Goal: Task Accomplishment & Management: Manage account settings

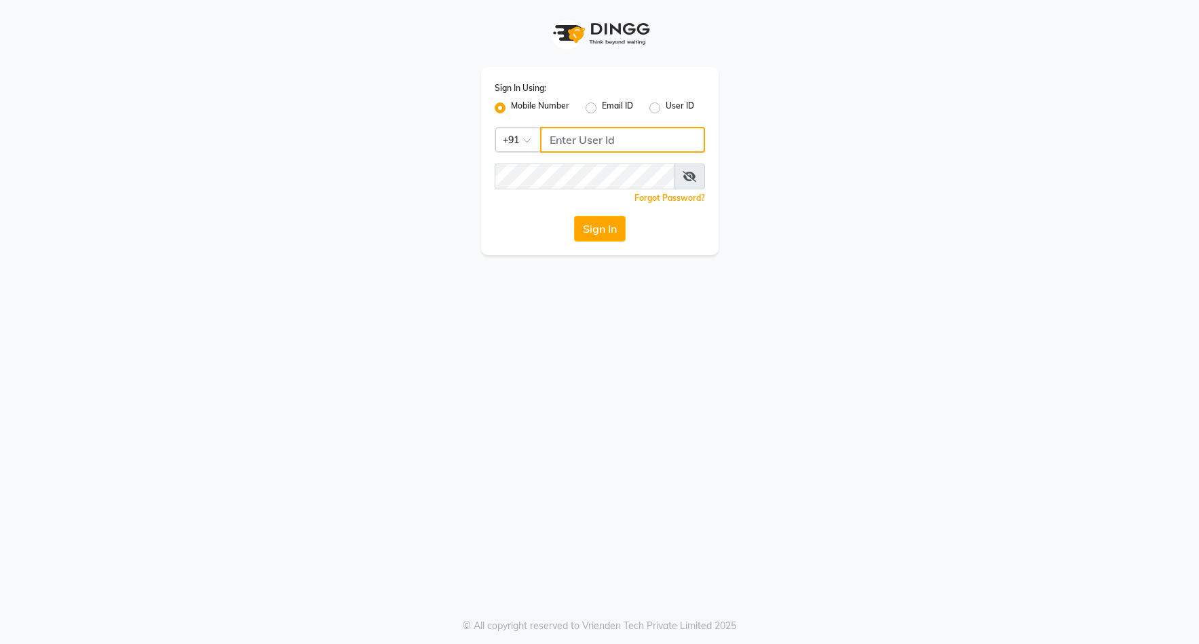
type input "7659868686"
click at [607, 231] on button "Sign In" at bounding box center [600, 229] width 52 height 26
select select "service"
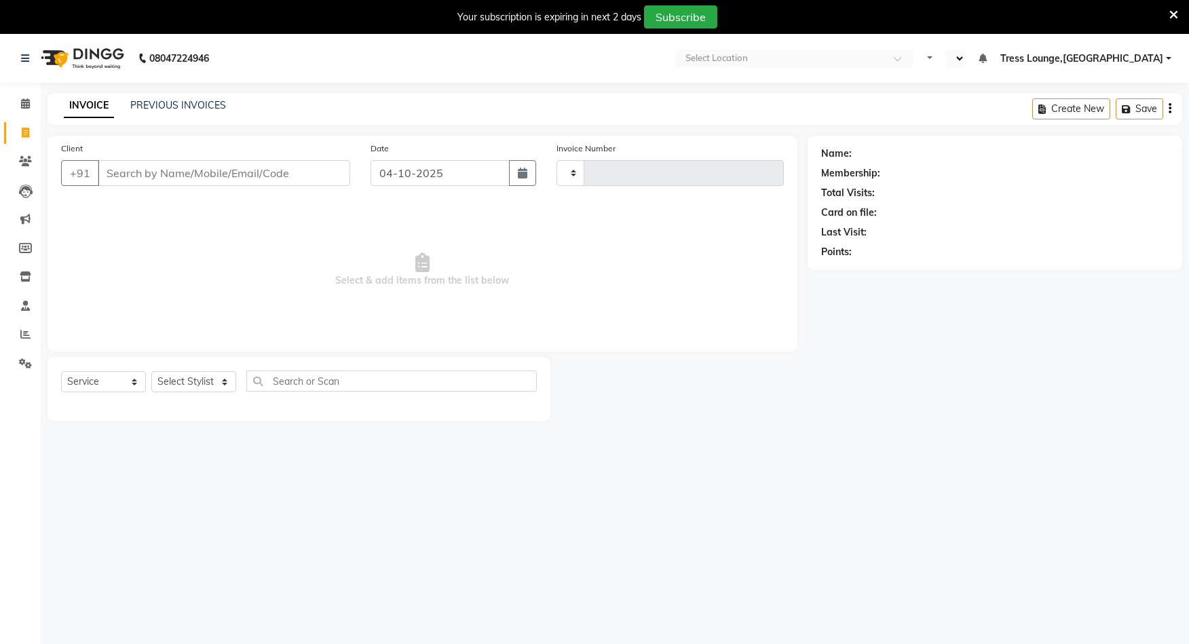
type input "3008"
select select "en"
select select "7078"
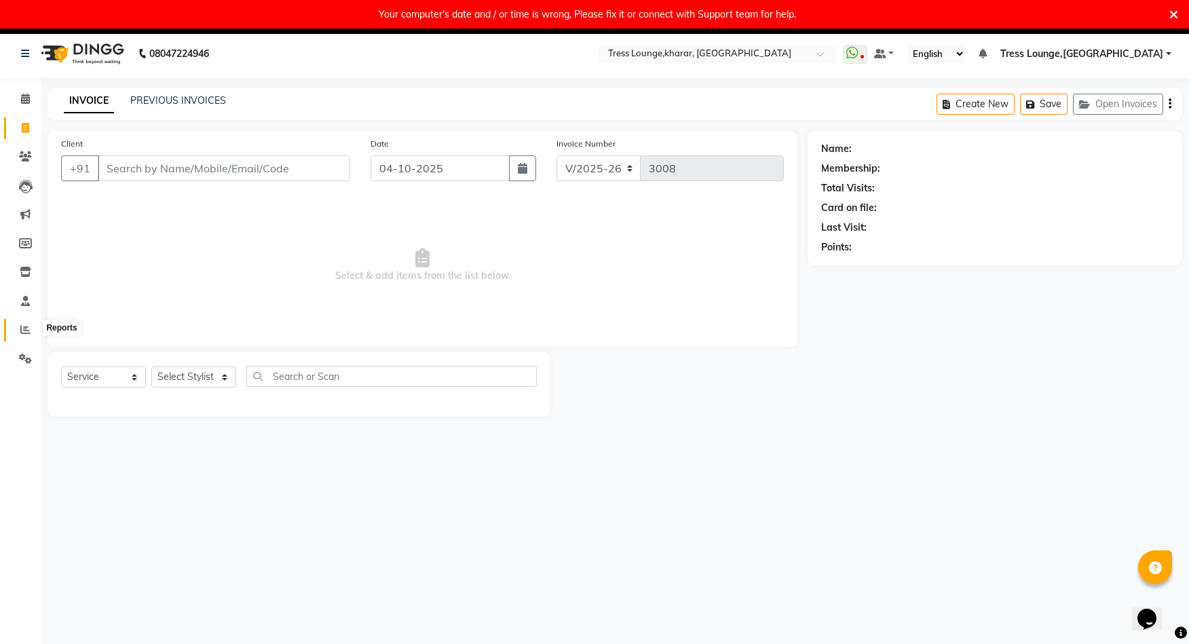
click at [20, 328] on span at bounding box center [26, 330] width 24 height 16
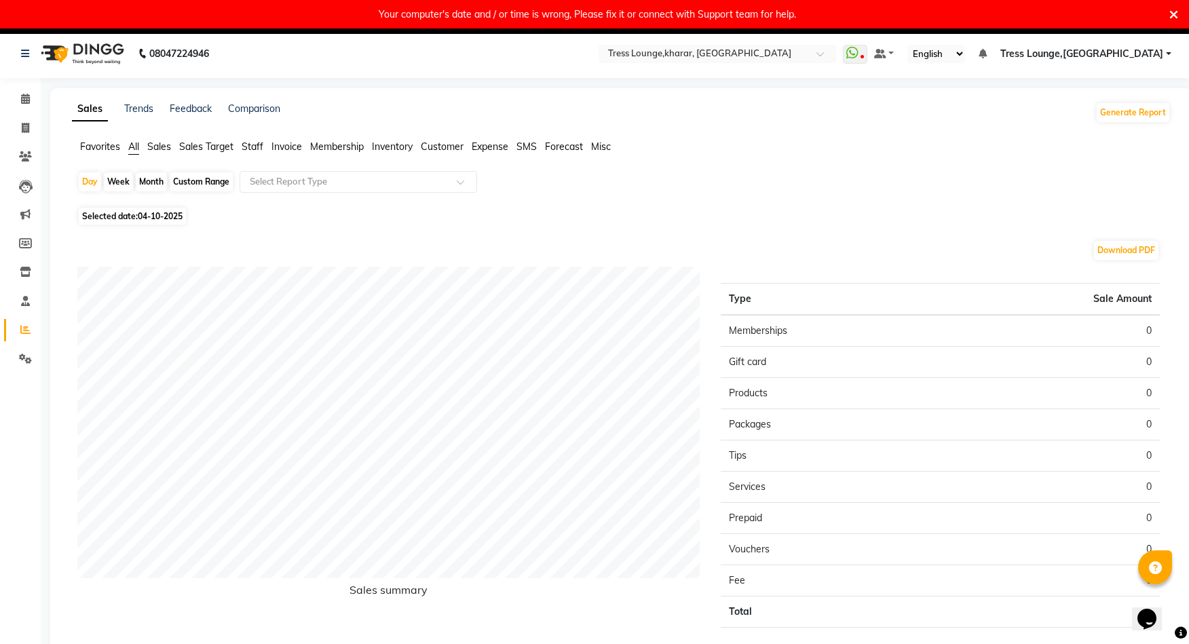
click at [167, 148] on span "Sales" at bounding box center [159, 146] width 24 height 12
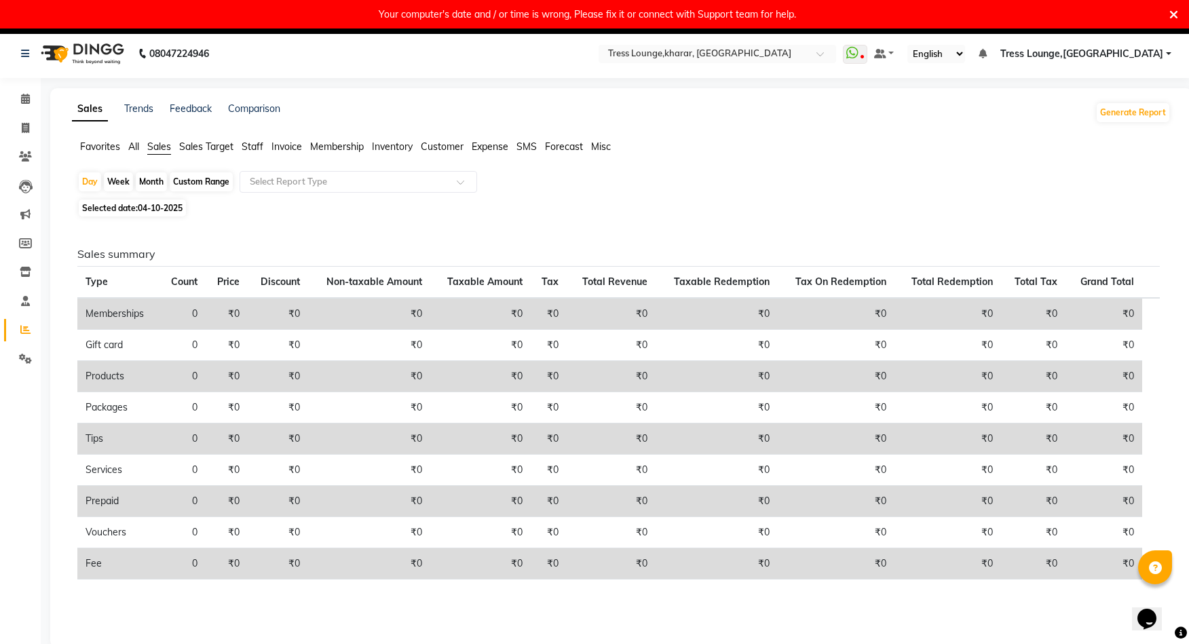
drag, startPoint x: 191, startPoint y: 176, endPoint x: 168, endPoint y: 220, distance: 49.8
click at [191, 176] on div "Custom Range" at bounding box center [201, 181] width 63 height 19
select select "10"
select select "2025"
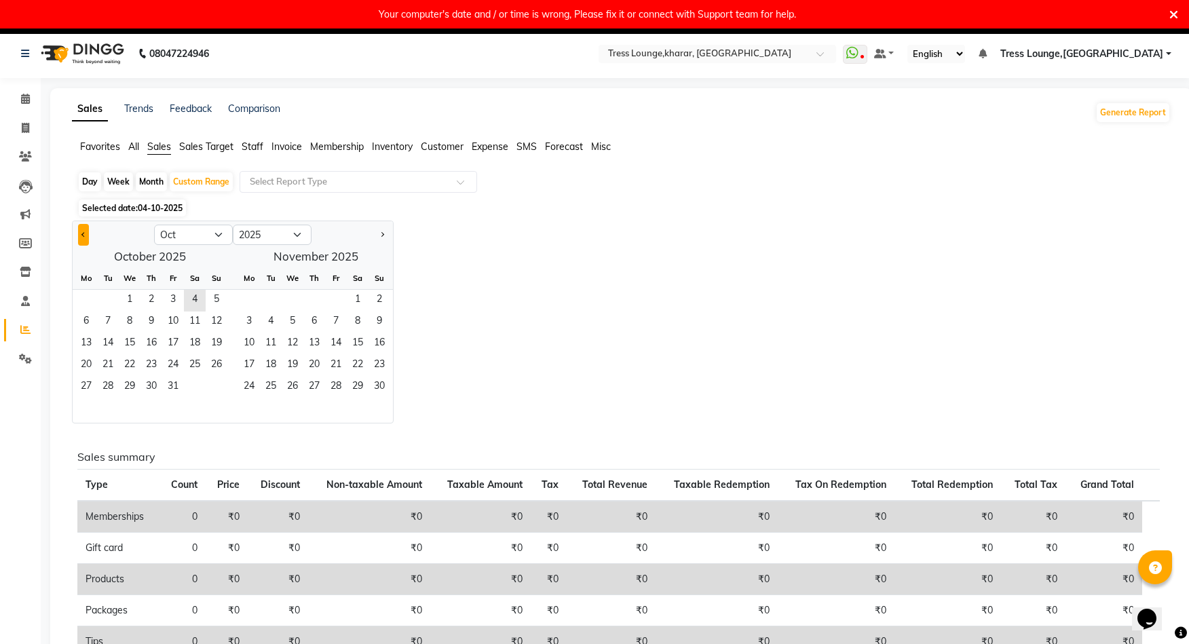
click at [86, 233] on span "Previous month" at bounding box center [83, 234] width 5 height 5
select select "9"
click at [92, 303] on span "1" at bounding box center [86, 301] width 22 height 22
click at [108, 388] on span "30" at bounding box center [108, 388] width 22 height 22
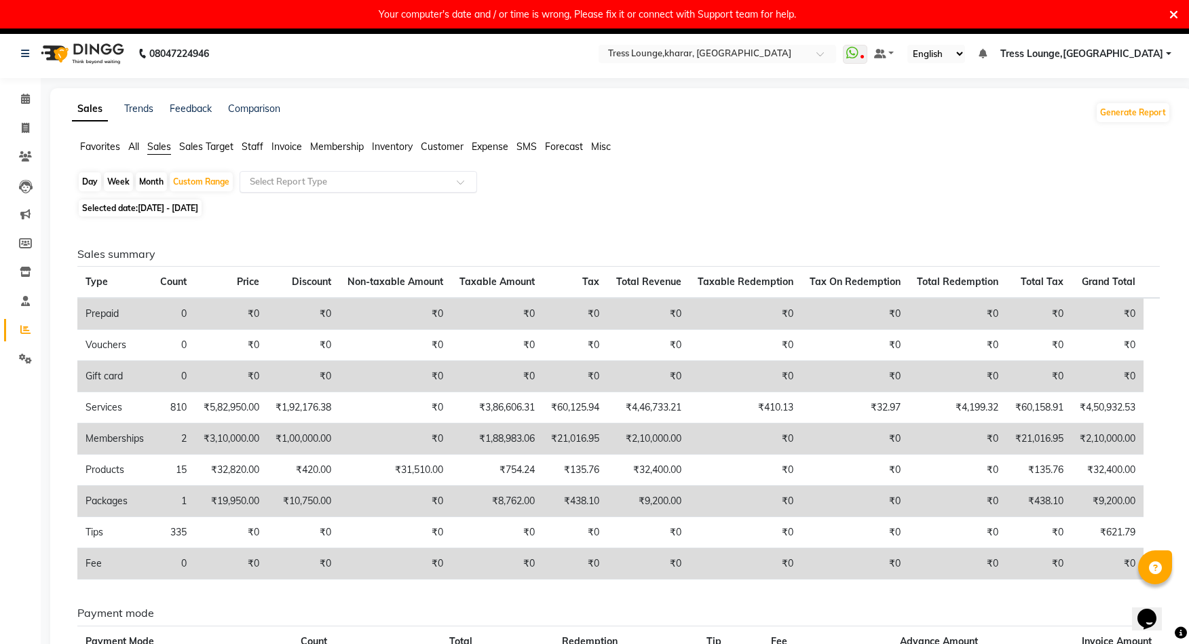
click at [308, 177] on input "text" at bounding box center [344, 182] width 195 height 14
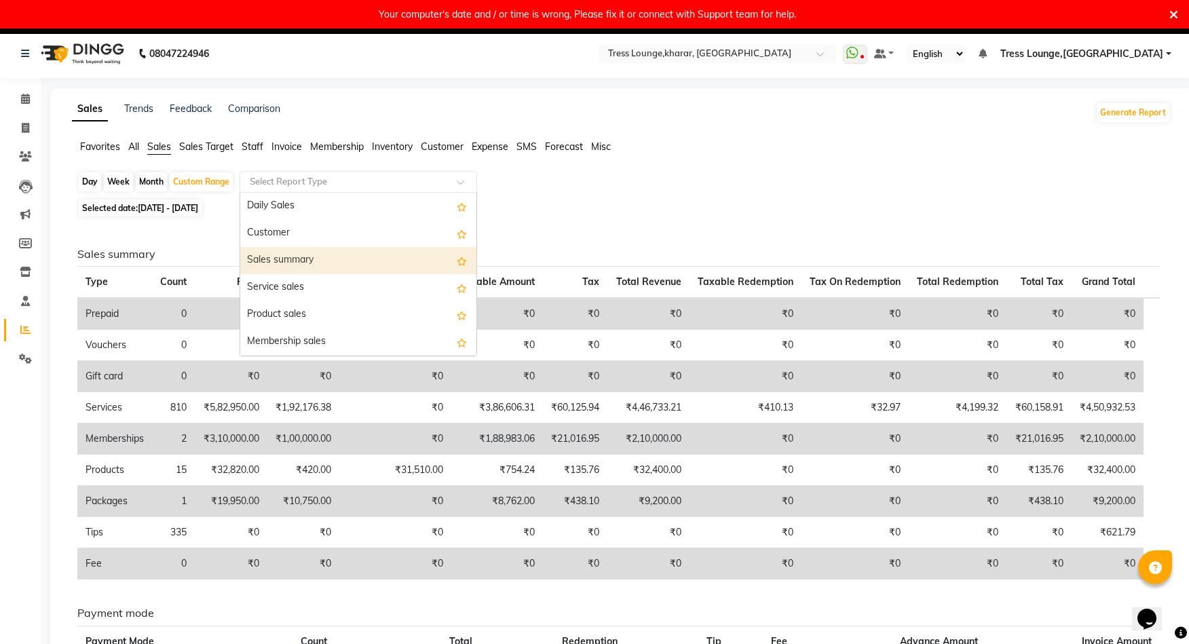
click at [280, 258] on div "Sales summary" at bounding box center [358, 260] width 236 height 27
select select "full_report"
select select "pdf"
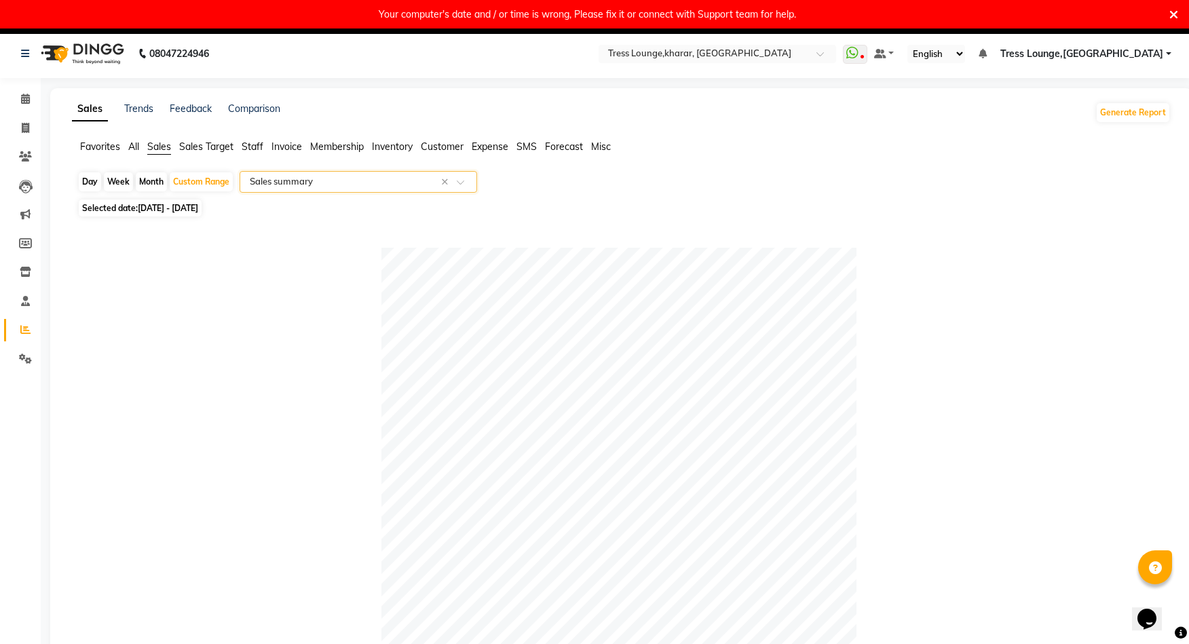
click at [383, 184] on input "text" at bounding box center [344, 182] width 195 height 14
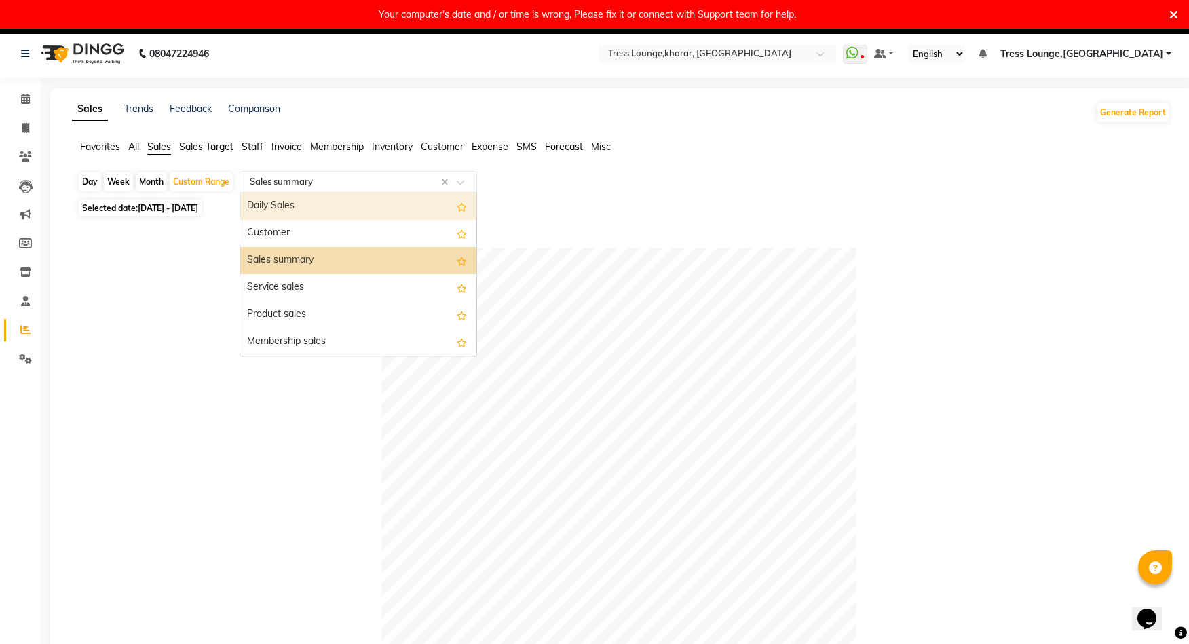
drag, startPoint x: 535, startPoint y: 170, endPoint x: 502, endPoint y: 174, distance: 33.5
click at [535, 170] on app-reports "Favorites All Sales Sales Target Staff Invoice Membership Inventory Customer Ex…" at bounding box center [621, 646] width 1115 height 1012
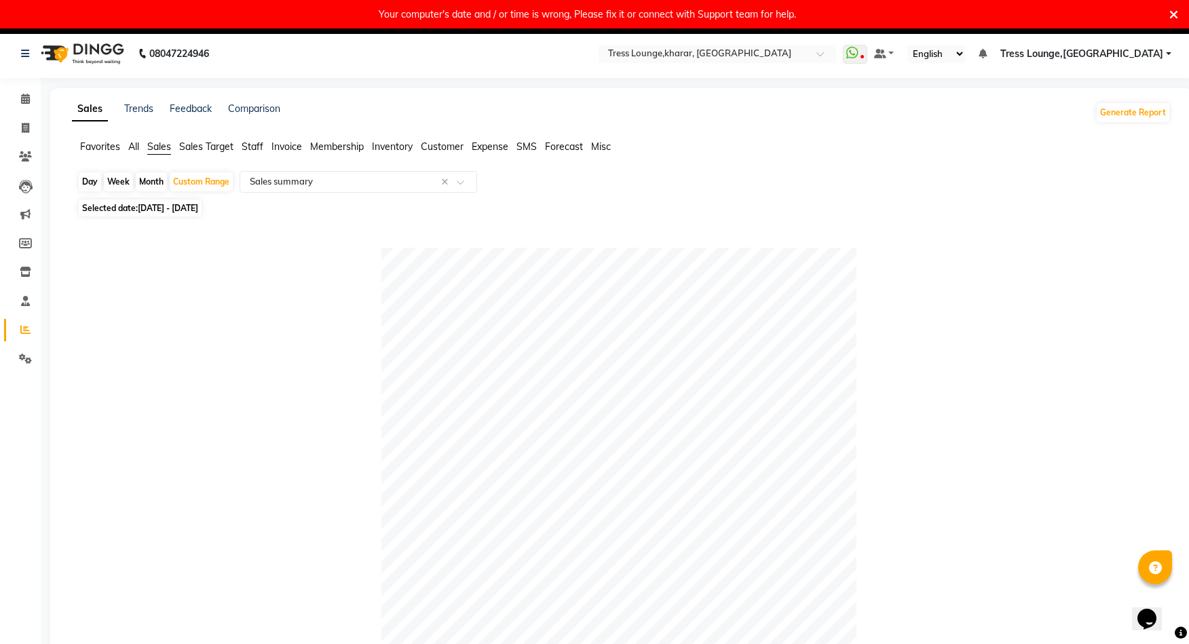
click at [137, 147] on span "All" at bounding box center [133, 146] width 11 height 12
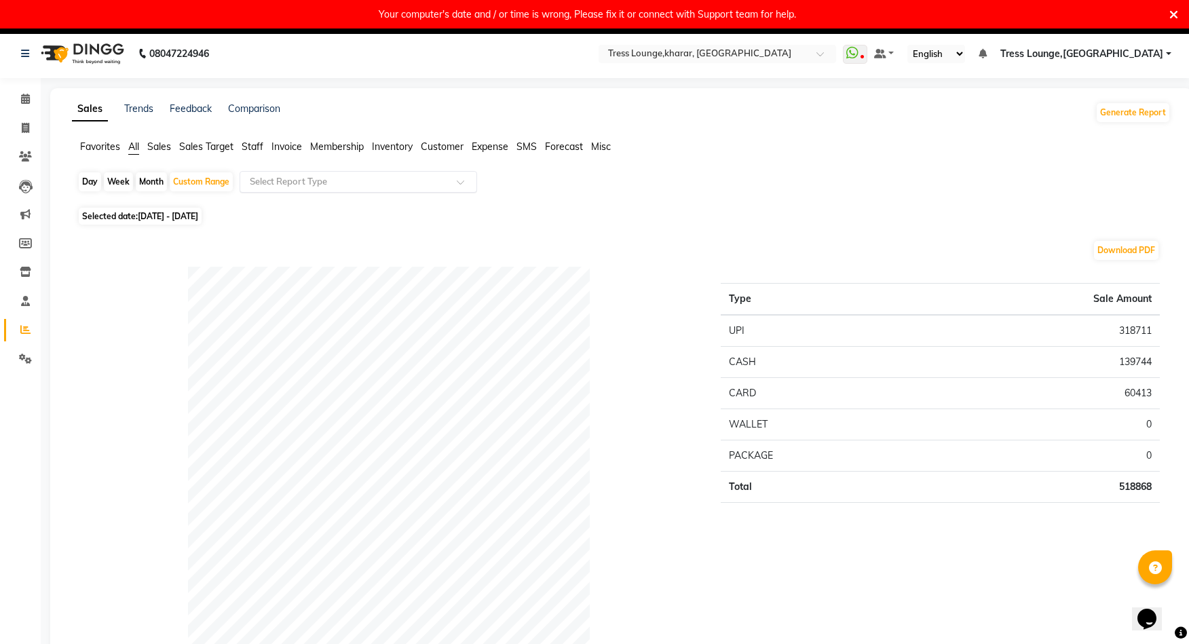
click at [282, 179] on input "text" at bounding box center [344, 182] width 195 height 14
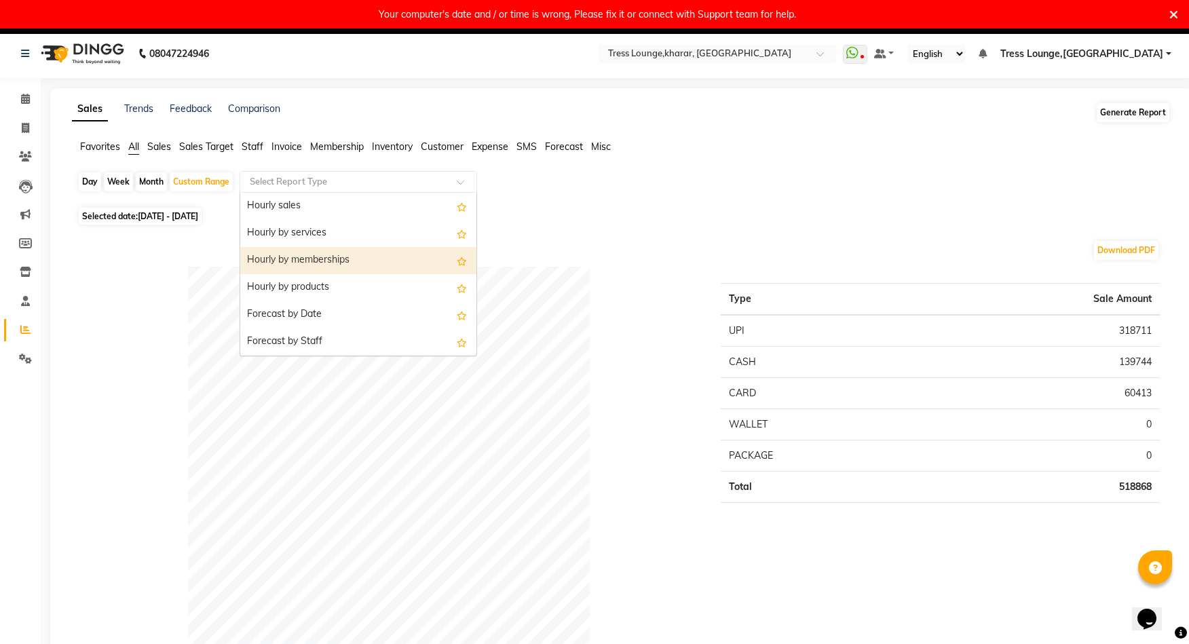
click at [1131, 108] on button "Generate Report" at bounding box center [1133, 112] width 73 height 19
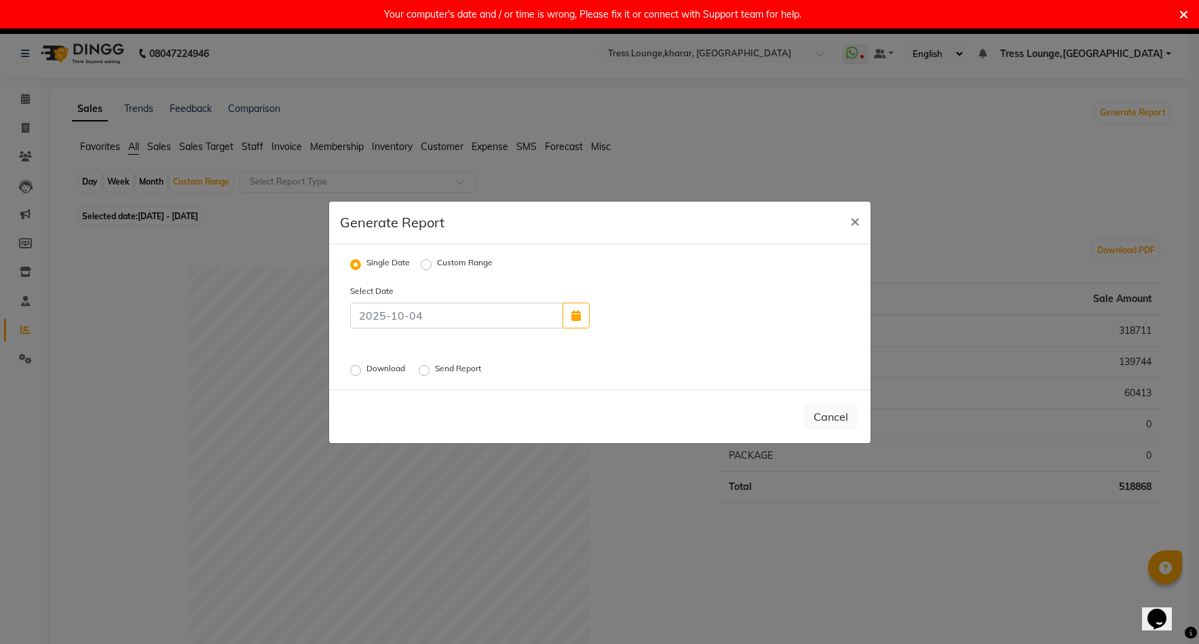
click at [262, 246] on ngb-modal-window "Generate Report × Single Date Custom Range Select Date Download Send Report Can…" at bounding box center [599, 322] width 1199 height 644
click at [286, 185] on ngb-modal-window "Generate Report × Single Date Custom Range Select Date Download Send Report Can…" at bounding box center [599, 322] width 1199 height 644
click at [831, 418] on button "Cancel" at bounding box center [831, 417] width 52 height 26
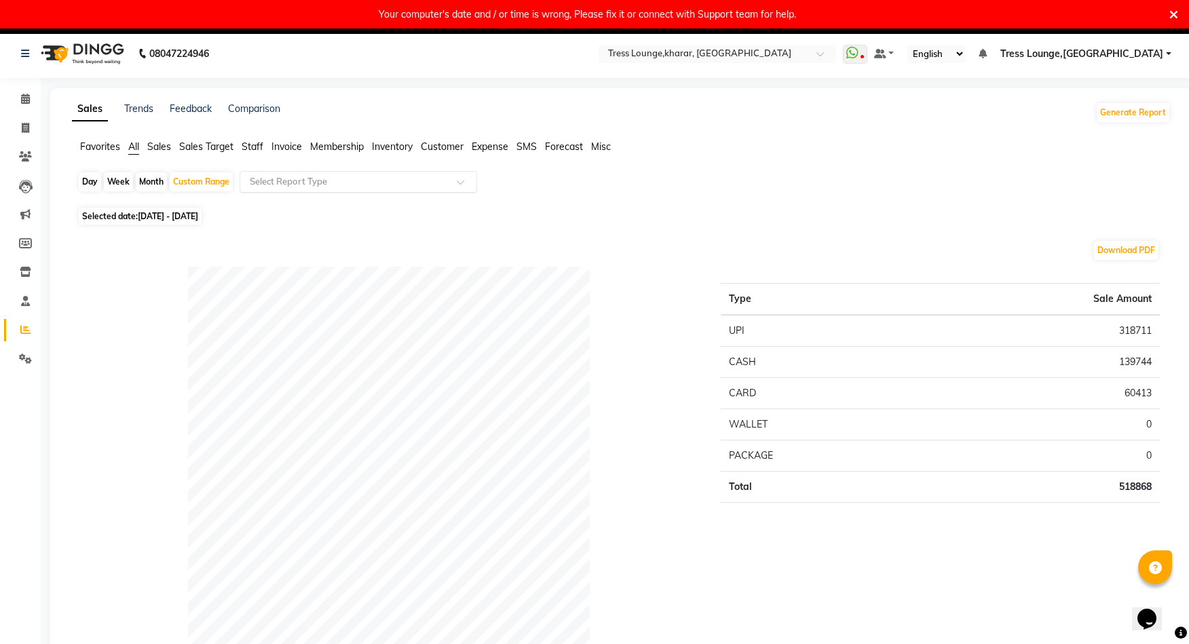
click at [276, 178] on input "text" at bounding box center [344, 182] width 195 height 14
type input "rev]]]]]"
click at [1116, 252] on button "Download PDF" at bounding box center [1126, 253] width 64 height 19
click at [259, 182] on input "text" at bounding box center [344, 182] width 195 height 14
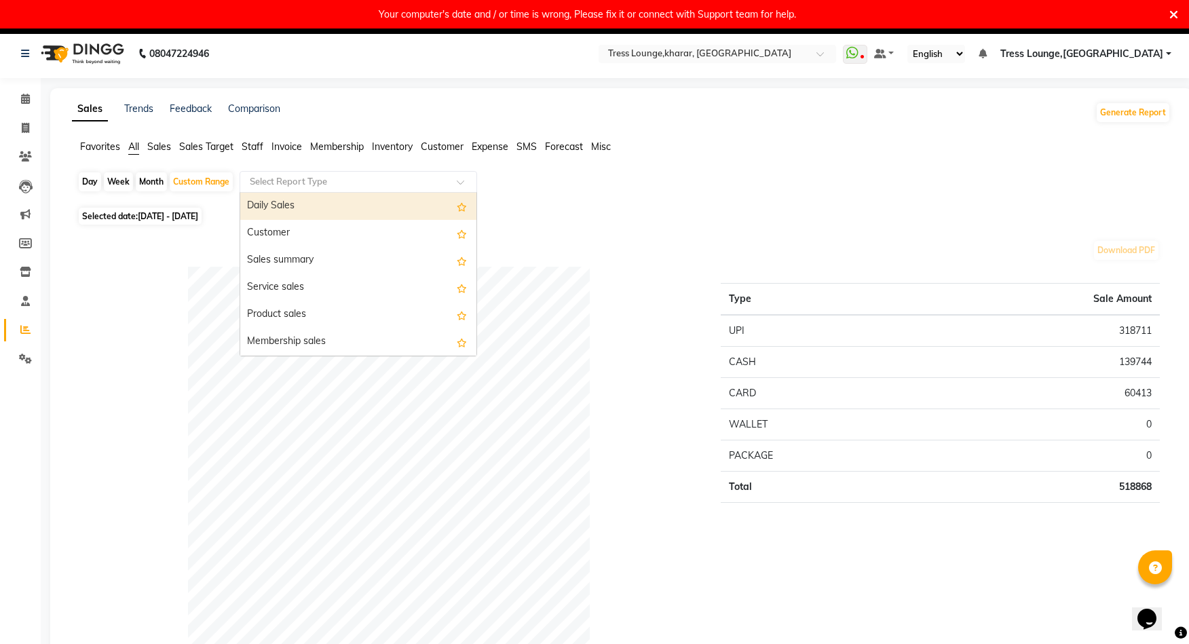
click at [273, 184] on input "text" at bounding box center [344, 182] width 195 height 14
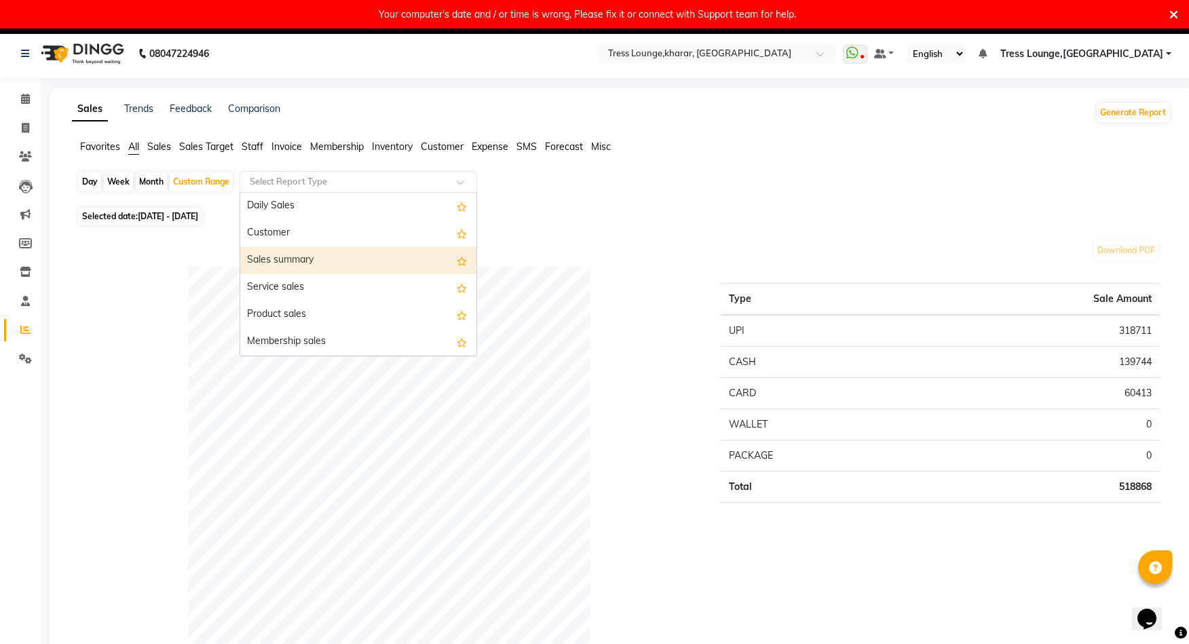
click at [283, 255] on div "Sales summary" at bounding box center [358, 260] width 236 height 27
click at [849, 183] on div "Day Week Month Custom Range Select Report Type Daily Sales Customer Sales summa…" at bounding box center [621, 187] width 1088 height 33
select select "full_report"
select select "pdf"
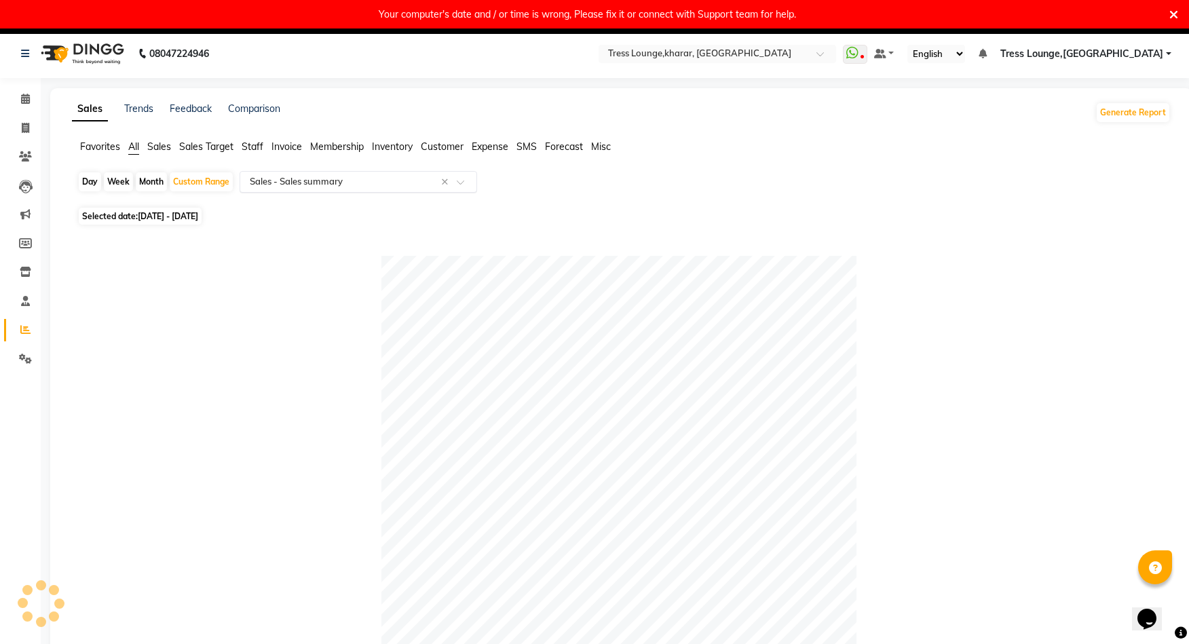
click at [328, 183] on input "text" at bounding box center [344, 182] width 195 height 14
click at [702, 179] on div "Day Week Month Custom Range Select Report Type × Sales - Sales summary ×" at bounding box center [621, 187] width 1088 height 33
click at [1131, 113] on button "Generate Report" at bounding box center [1133, 112] width 73 height 19
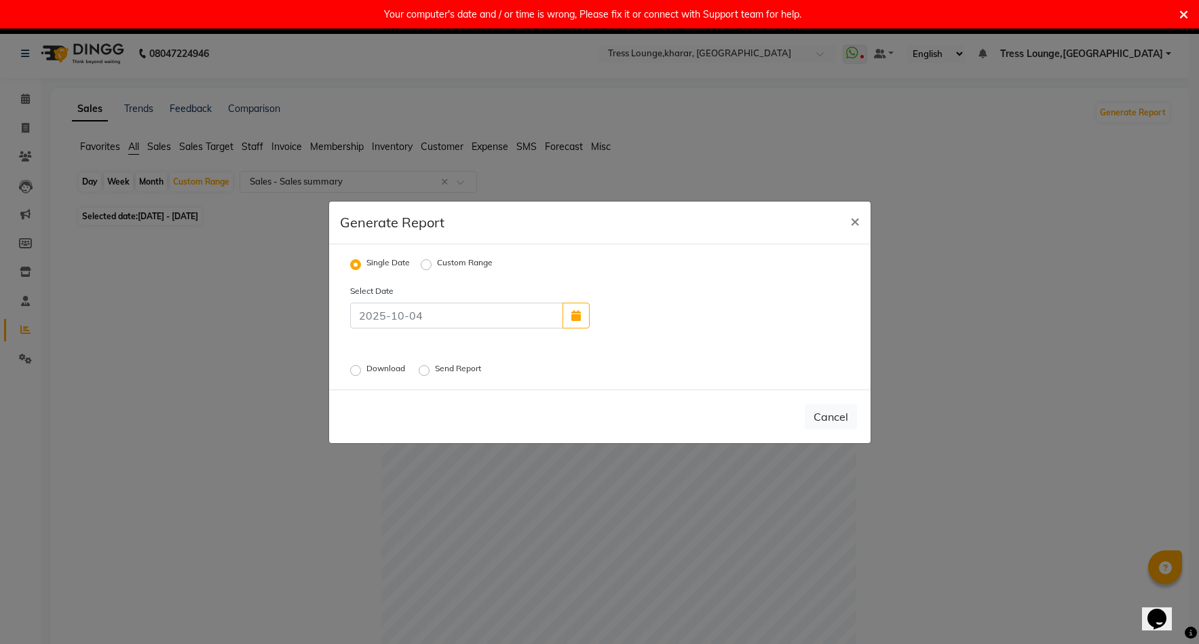
click at [437, 265] on label "Custom Range" at bounding box center [465, 265] width 56 height 16
click at [426, 265] on input "Custom Range" at bounding box center [428, 264] width 10 height 10
radio input "true"
select select "10"
select select "2025"
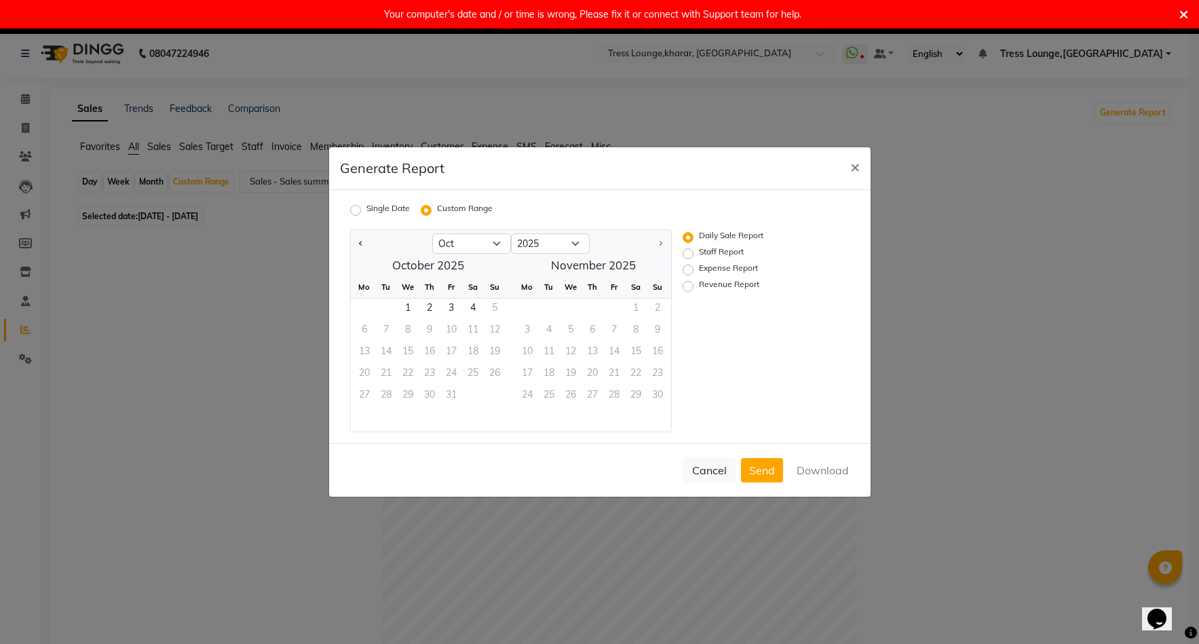
click at [699, 283] on label "Revenue Report" at bounding box center [729, 286] width 60 height 16
click at [688, 283] on input "Revenue Report" at bounding box center [690, 287] width 10 height 10
radio input "true"
click at [361, 240] on button "Previous month" at bounding box center [361, 244] width 11 height 22
select select "9"
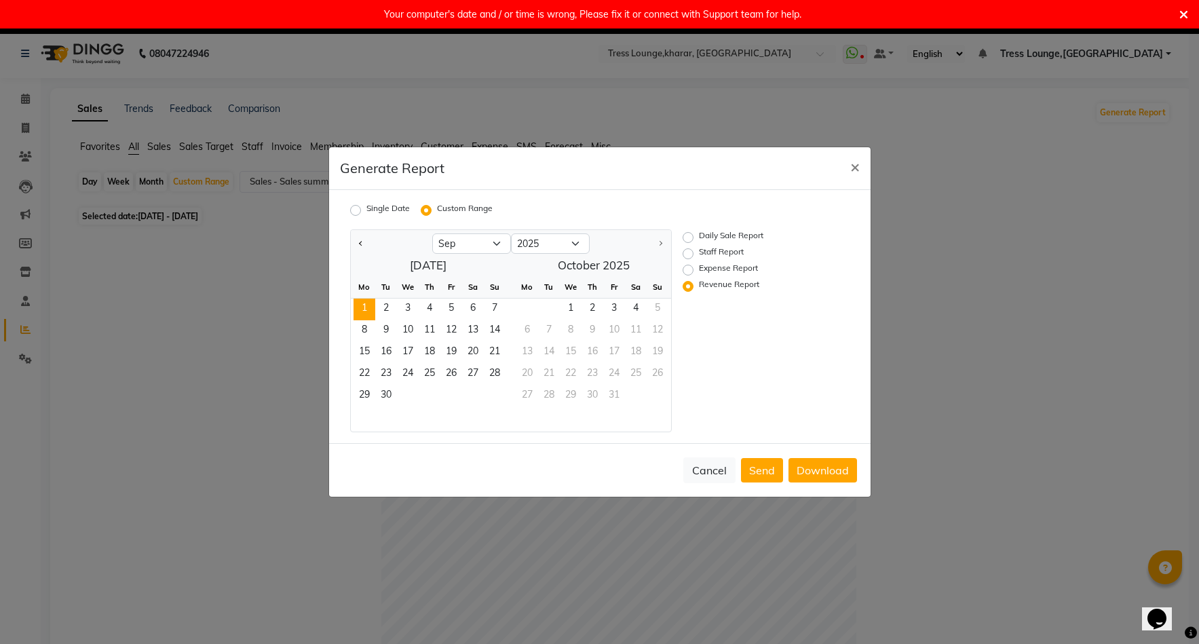
click at [369, 303] on span "1" at bounding box center [365, 310] width 22 height 22
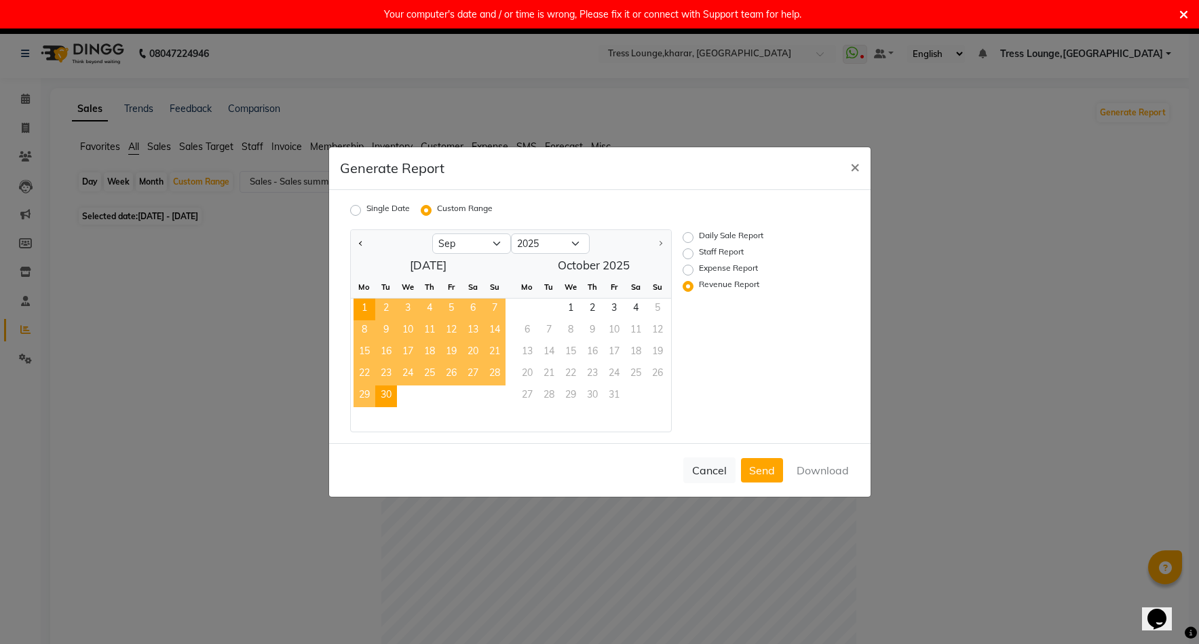
click at [383, 394] on span "30" at bounding box center [386, 396] width 22 height 22
click at [817, 472] on button "Download" at bounding box center [823, 470] width 69 height 24
click at [858, 172] on span "×" at bounding box center [855, 166] width 10 height 20
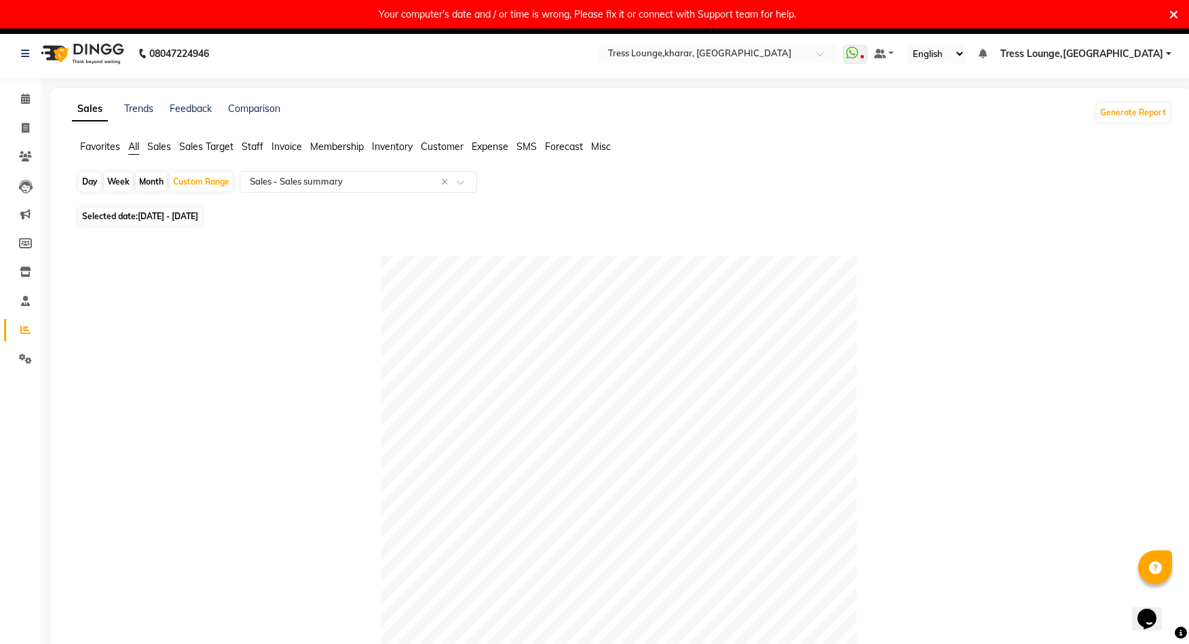
scroll to position [571, 0]
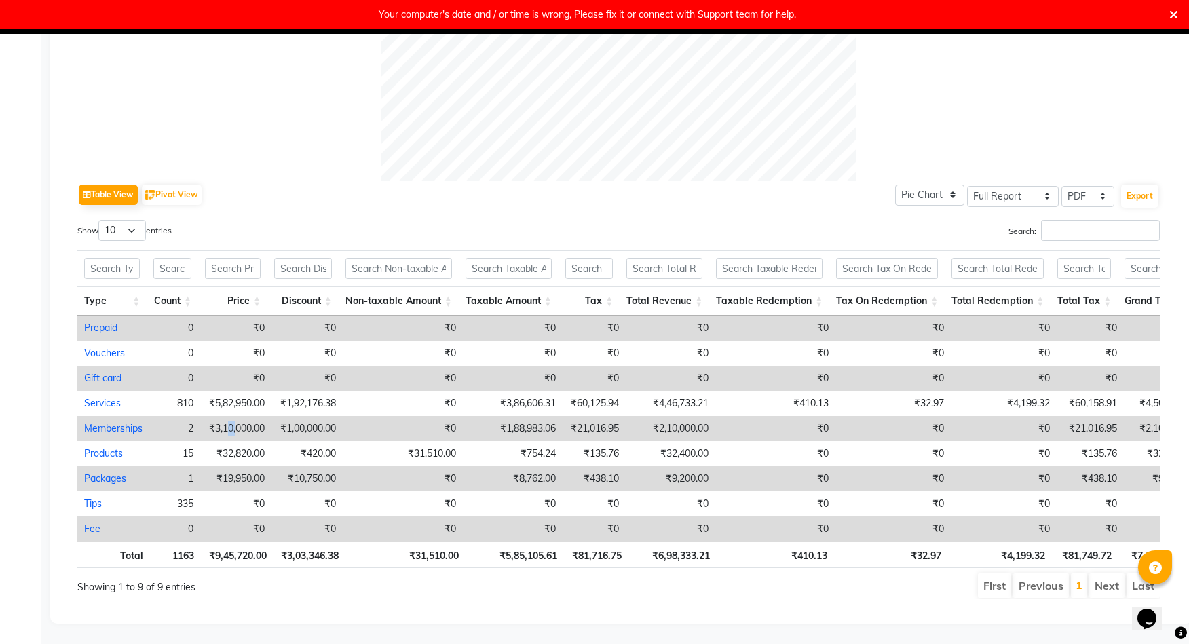
drag, startPoint x: 229, startPoint y: 407, endPoint x: 237, endPoint y: 409, distance: 8.3
click at [237, 416] on td "₹3,10,000.00" at bounding box center [235, 428] width 71 height 25
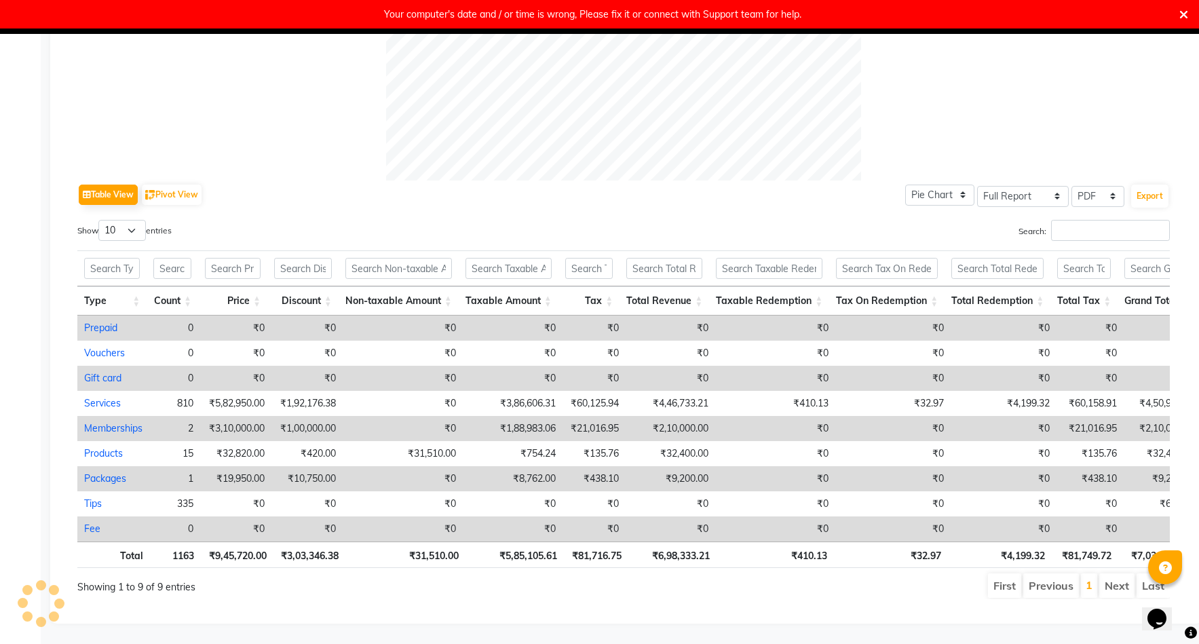
select select "full_report"
select select "pdf"
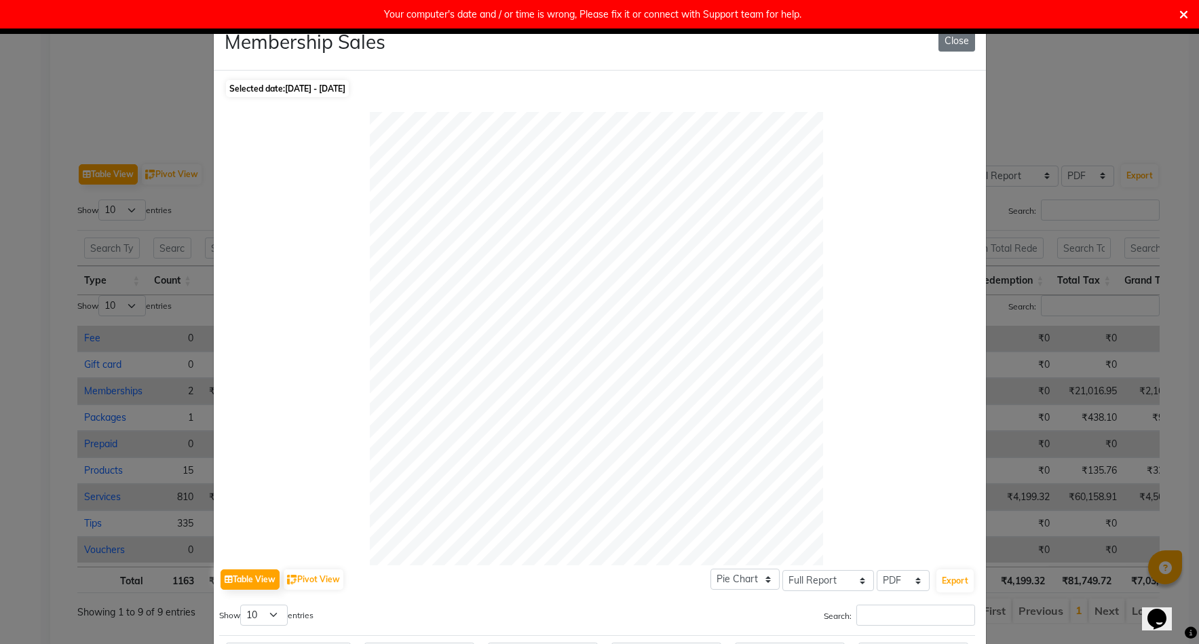
click at [284, 412] on div at bounding box center [597, 338] width 756 height 453
click at [943, 44] on button "Close" at bounding box center [956, 41] width 37 height 21
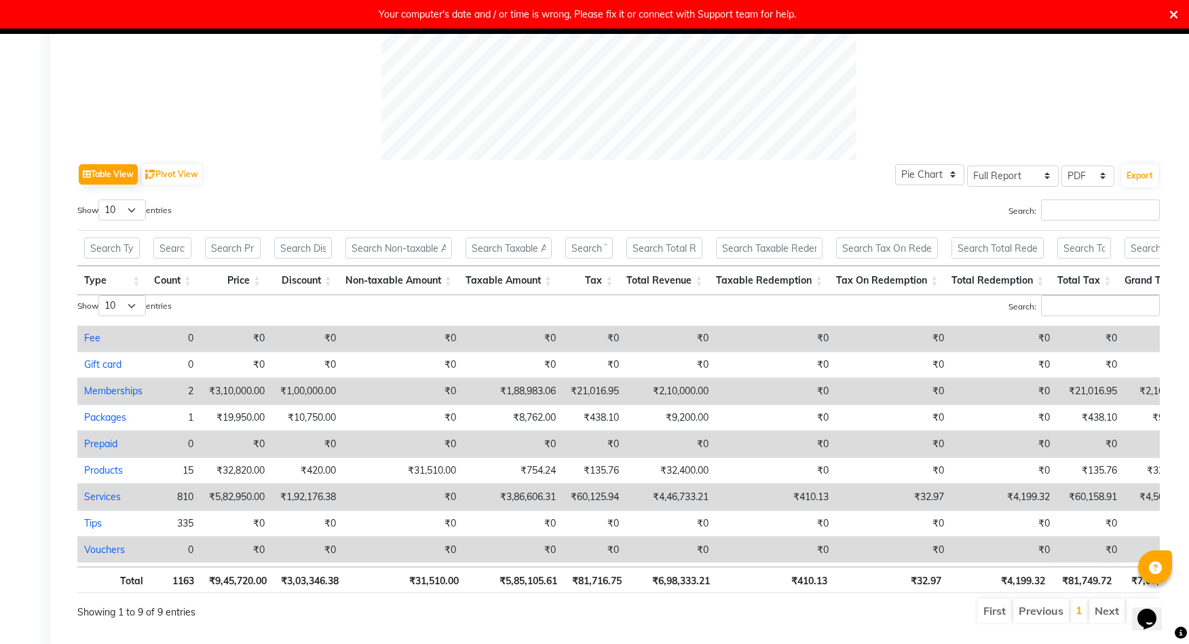
click at [263, 282] on th "Price" at bounding box center [232, 280] width 69 height 29
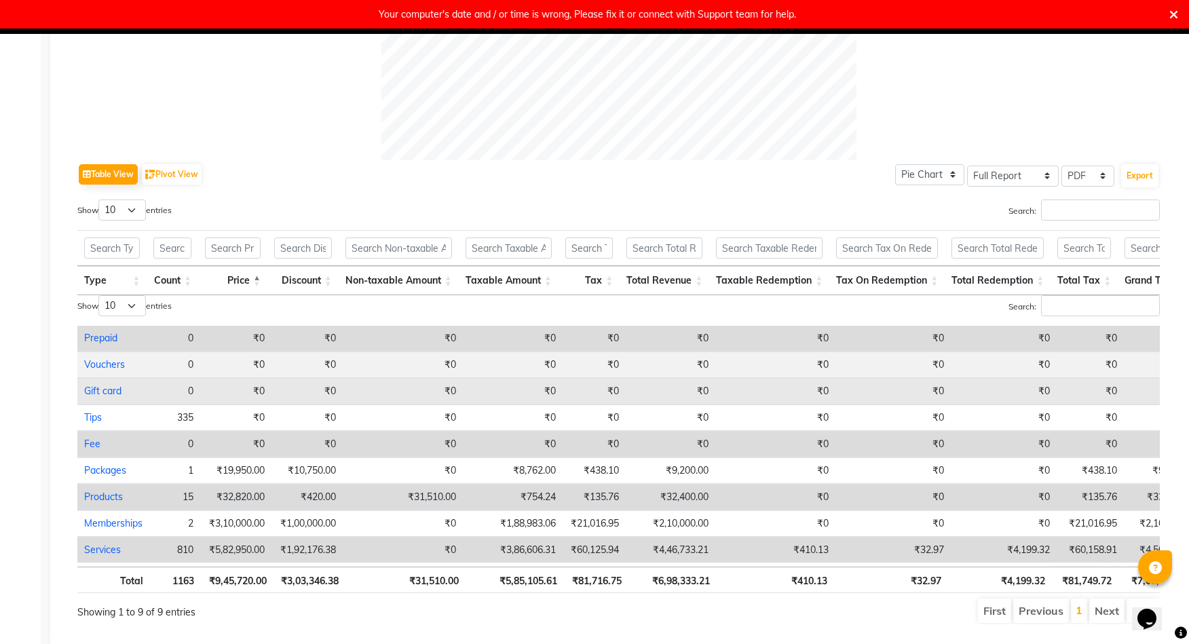
click at [263, 278] on th "Price" at bounding box center [232, 280] width 69 height 29
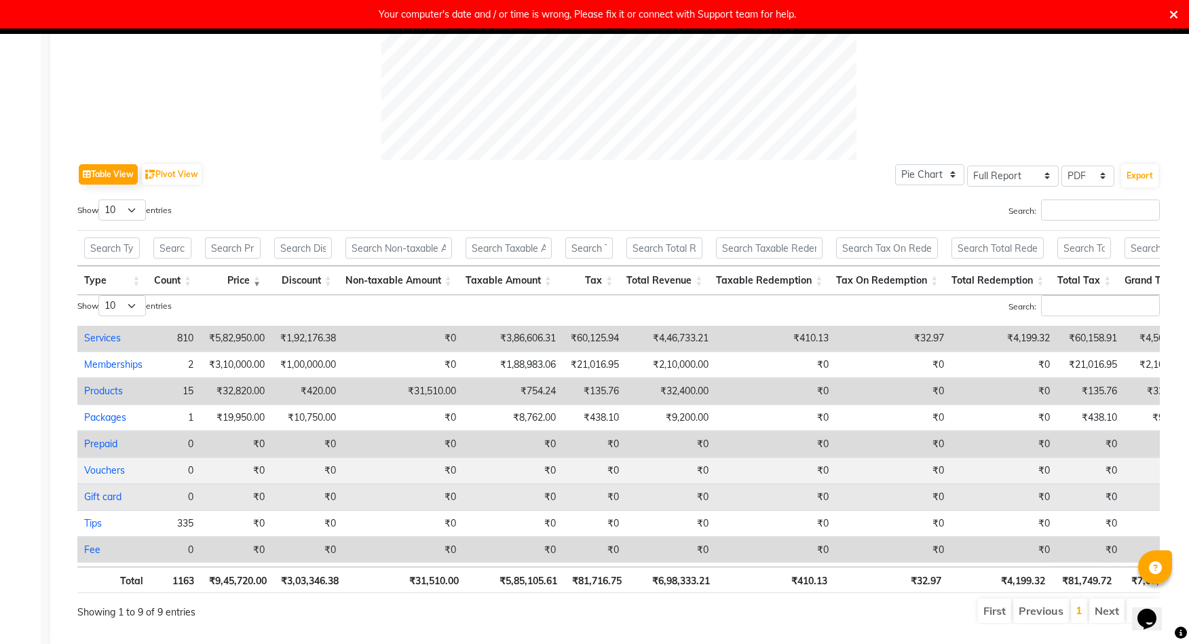
click at [263, 290] on th "Price" at bounding box center [232, 280] width 69 height 29
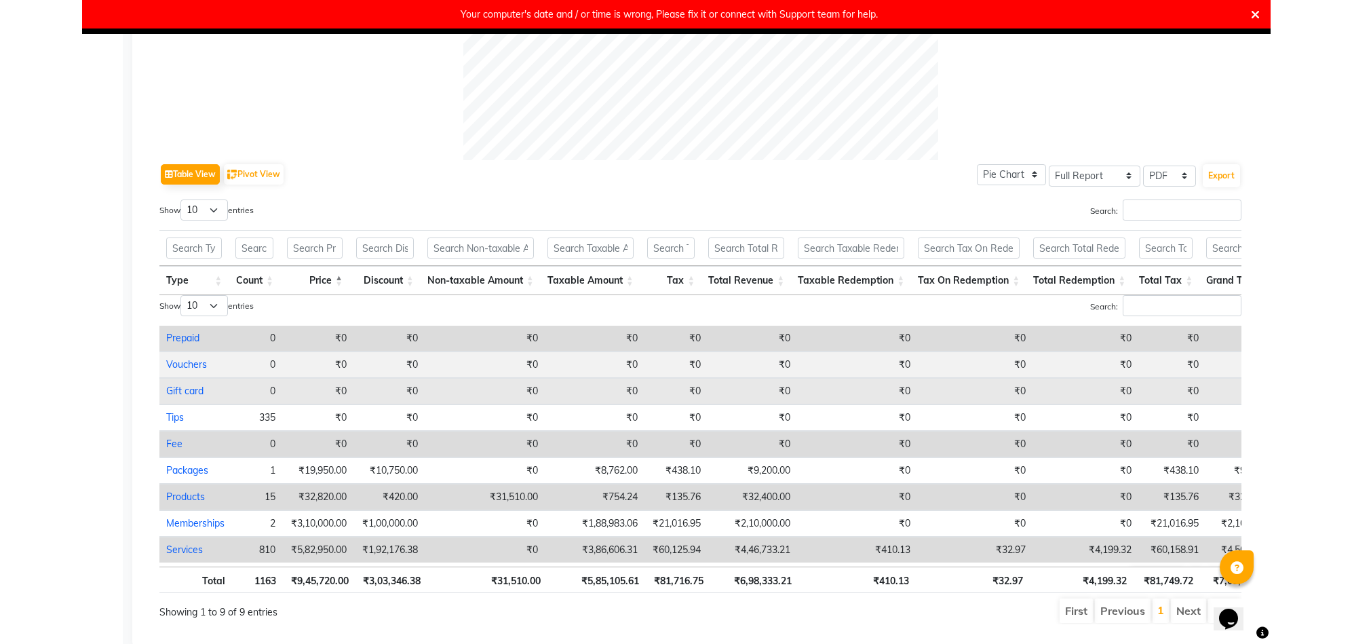
scroll to position [606, 0]
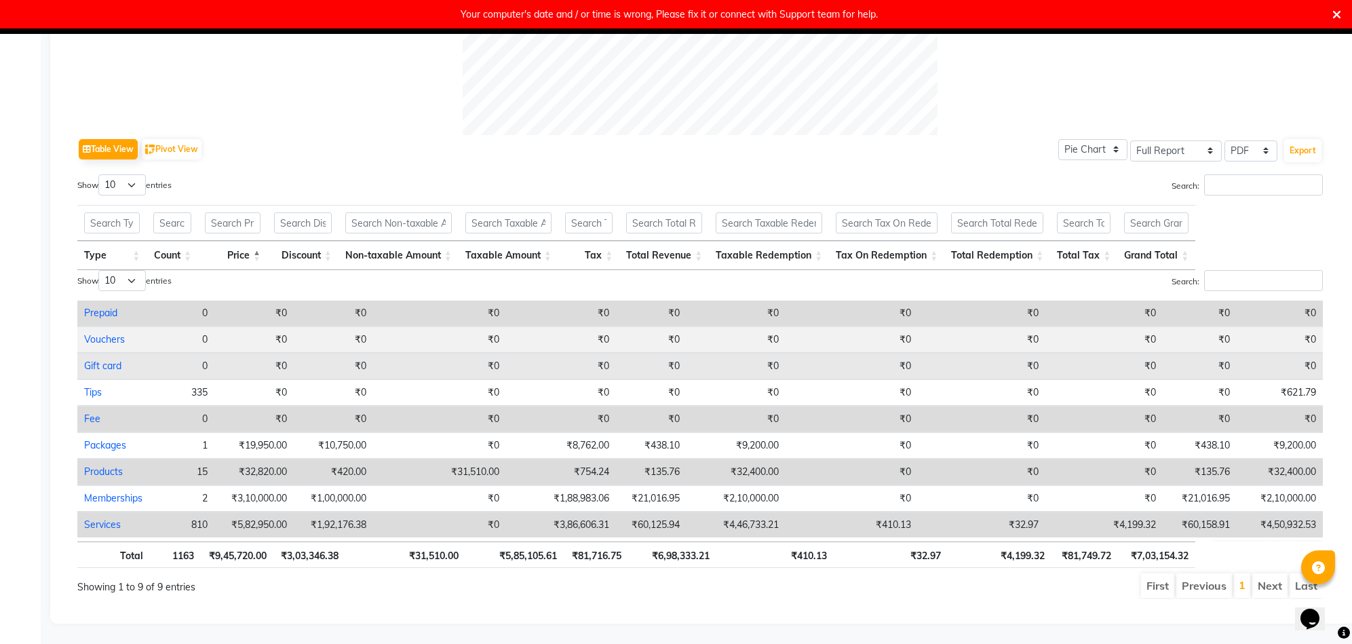
click at [1198, 16] on icon at bounding box center [1337, 15] width 9 height 12
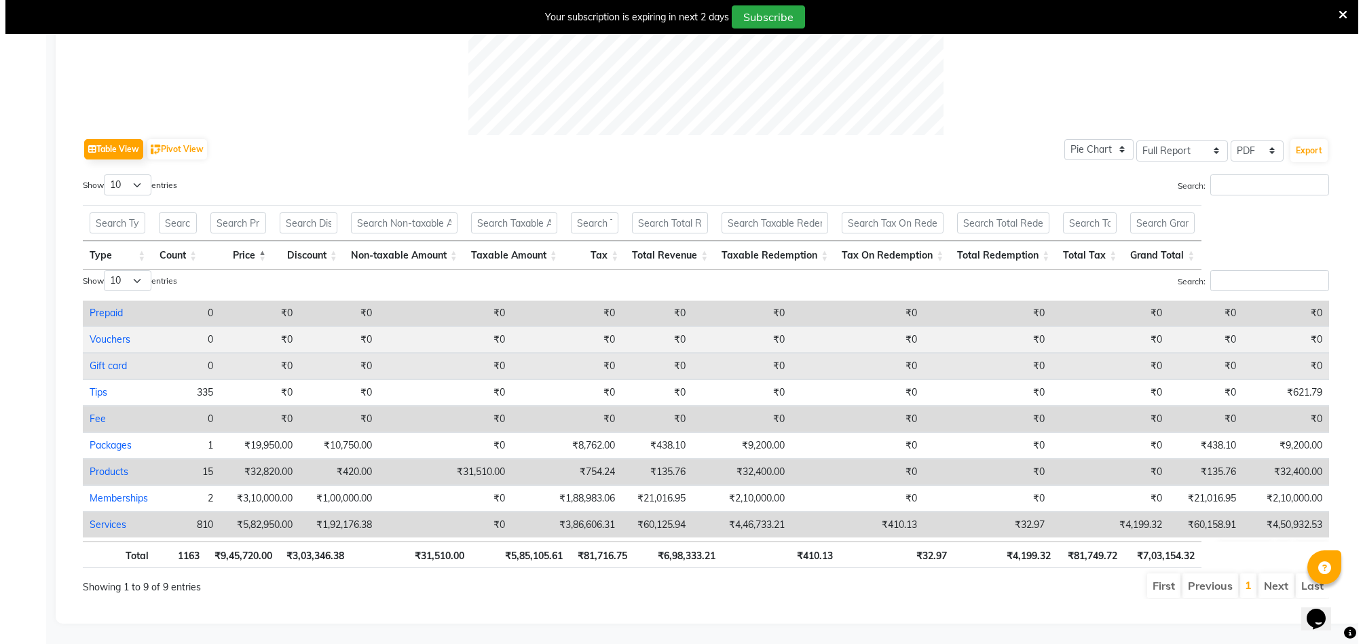
scroll to position [0, 0]
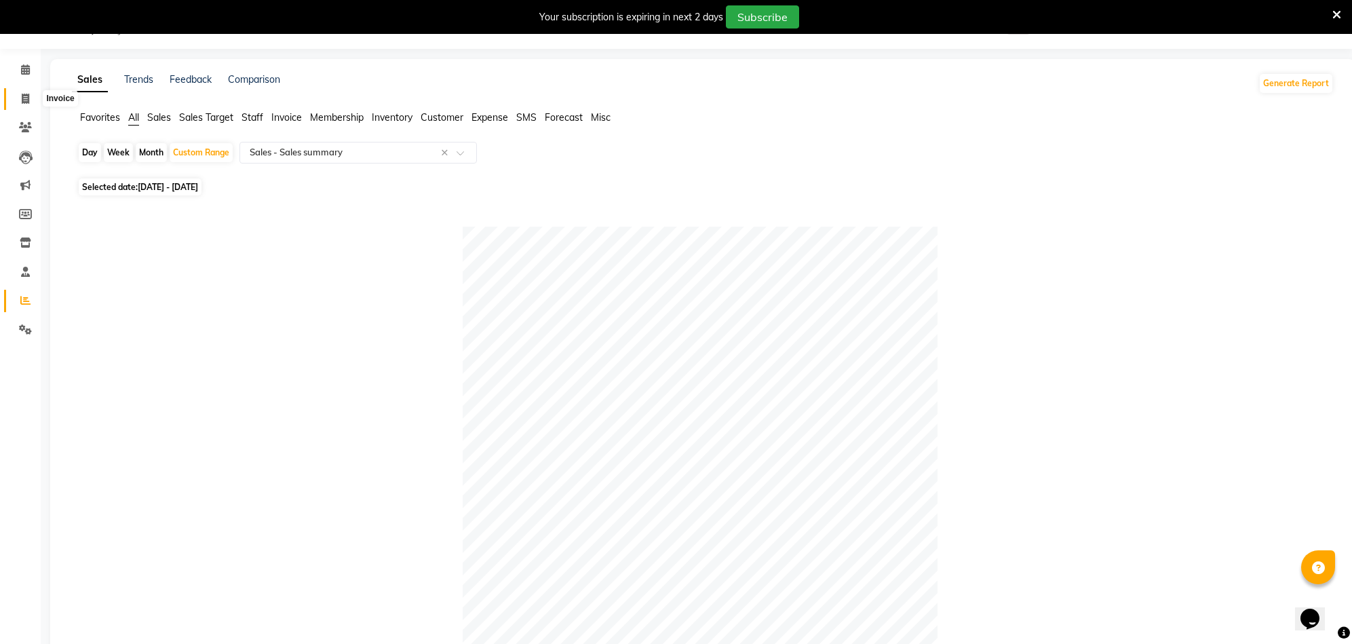
click at [27, 95] on icon at bounding box center [25, 99] width 7 height 10
select select "service"
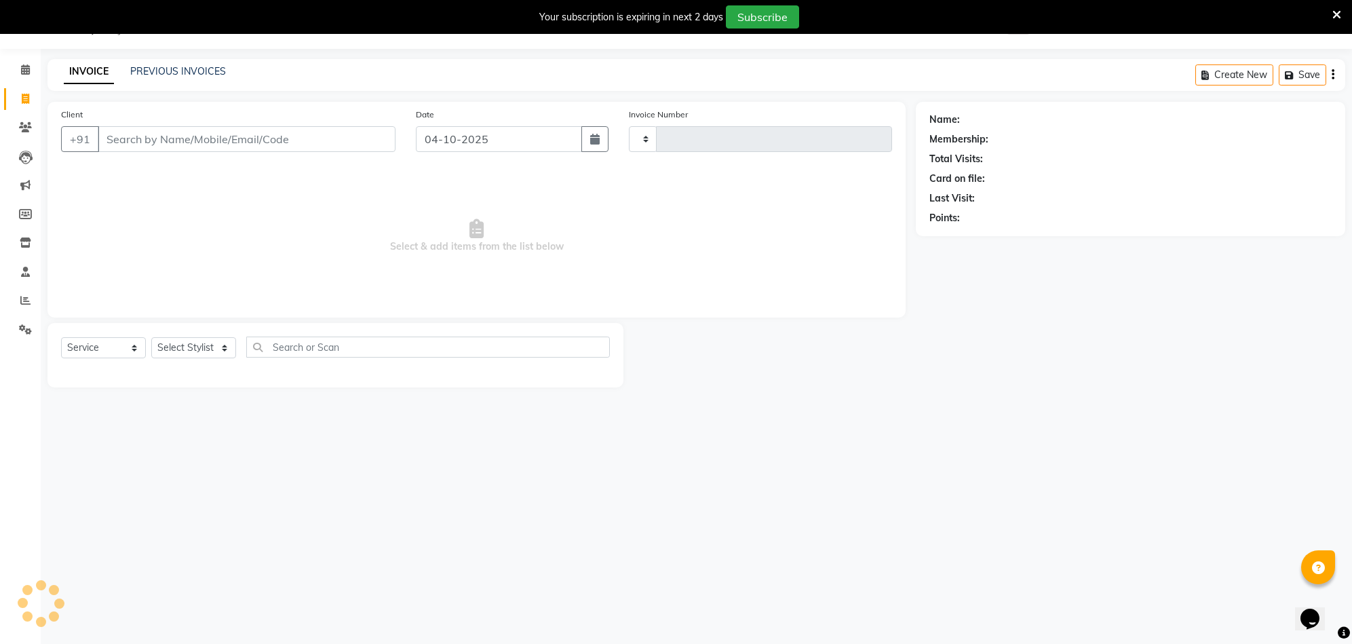
type input "3008"
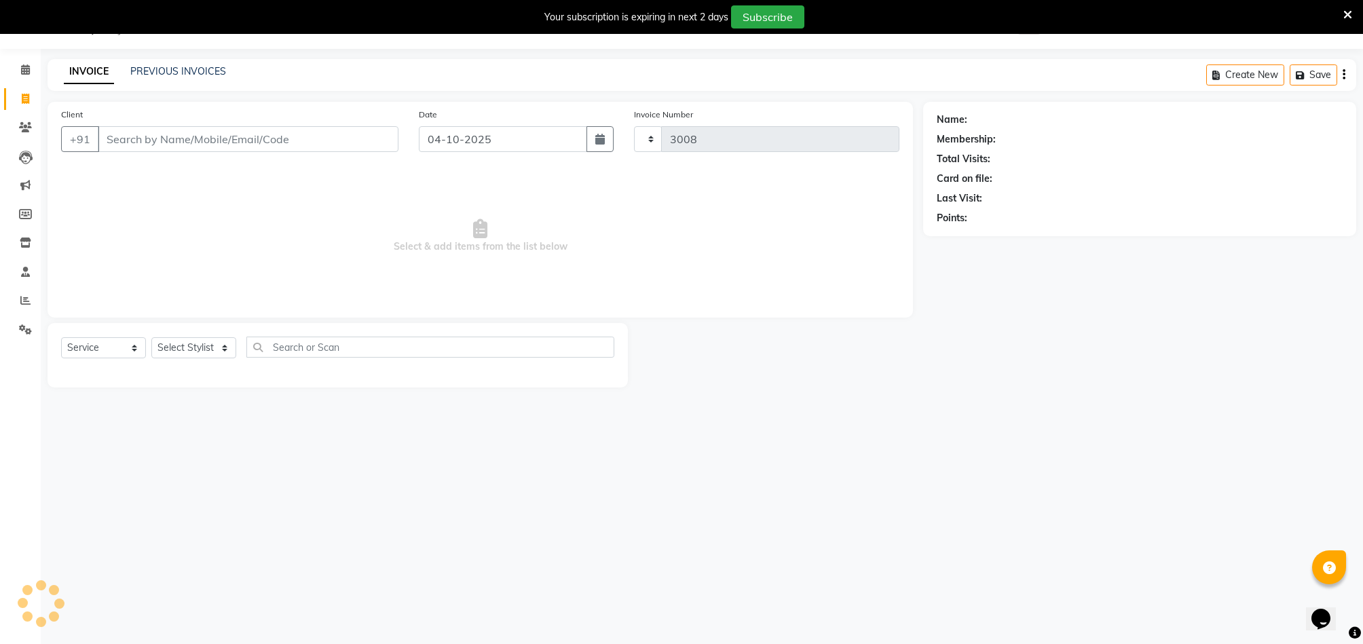
select select "7078"
click at [170, 70] on link "PREVIOUS INVOICES" at bounding box center [178, 71] width 96 height 12
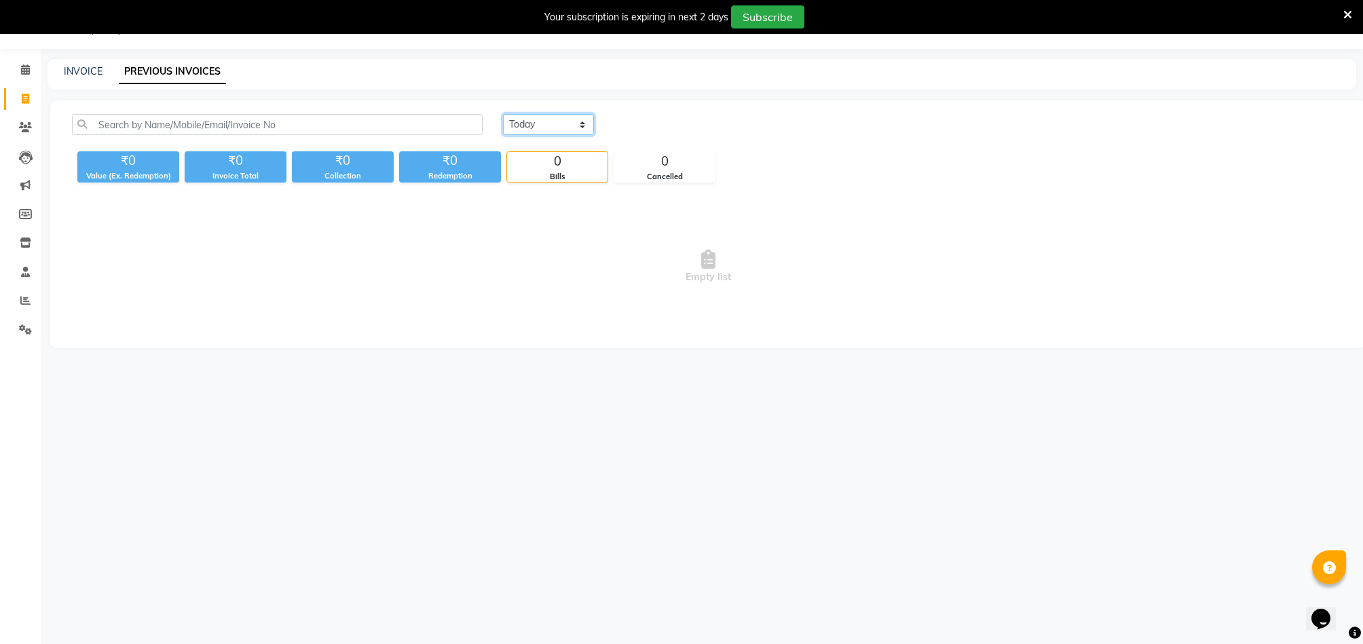
select select "range"
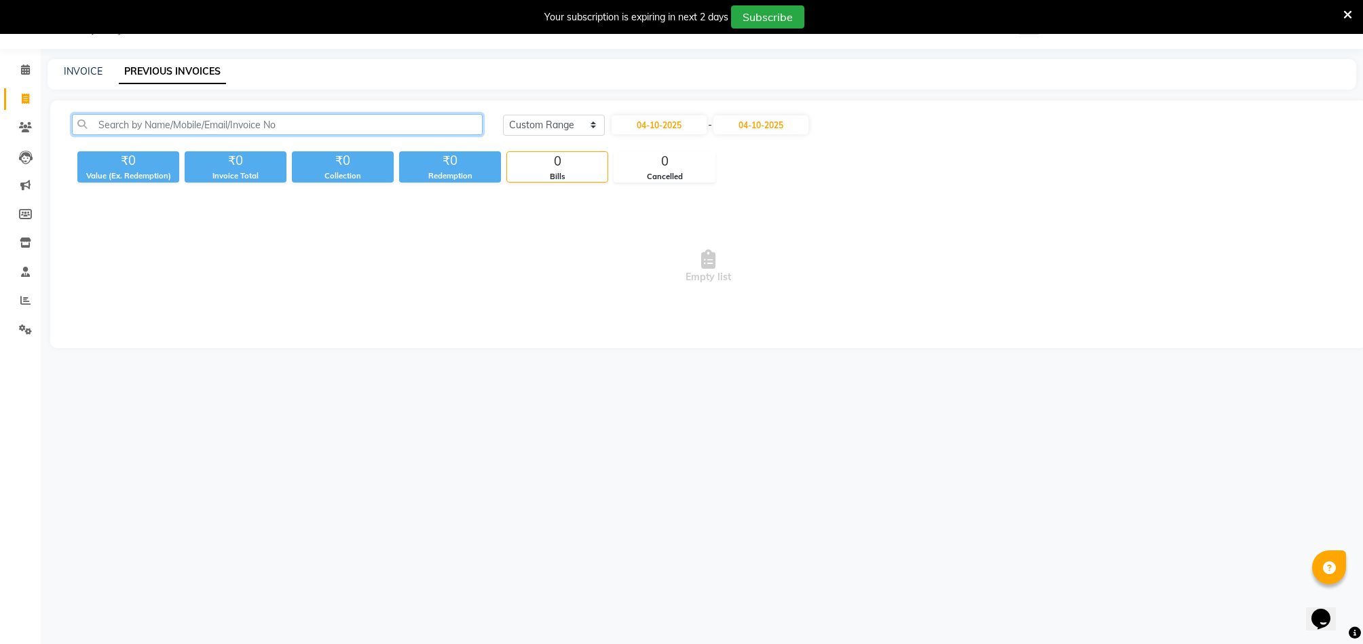
click at [415, 126] on input "text" at bounding box center [277, 124] width 411 height 21
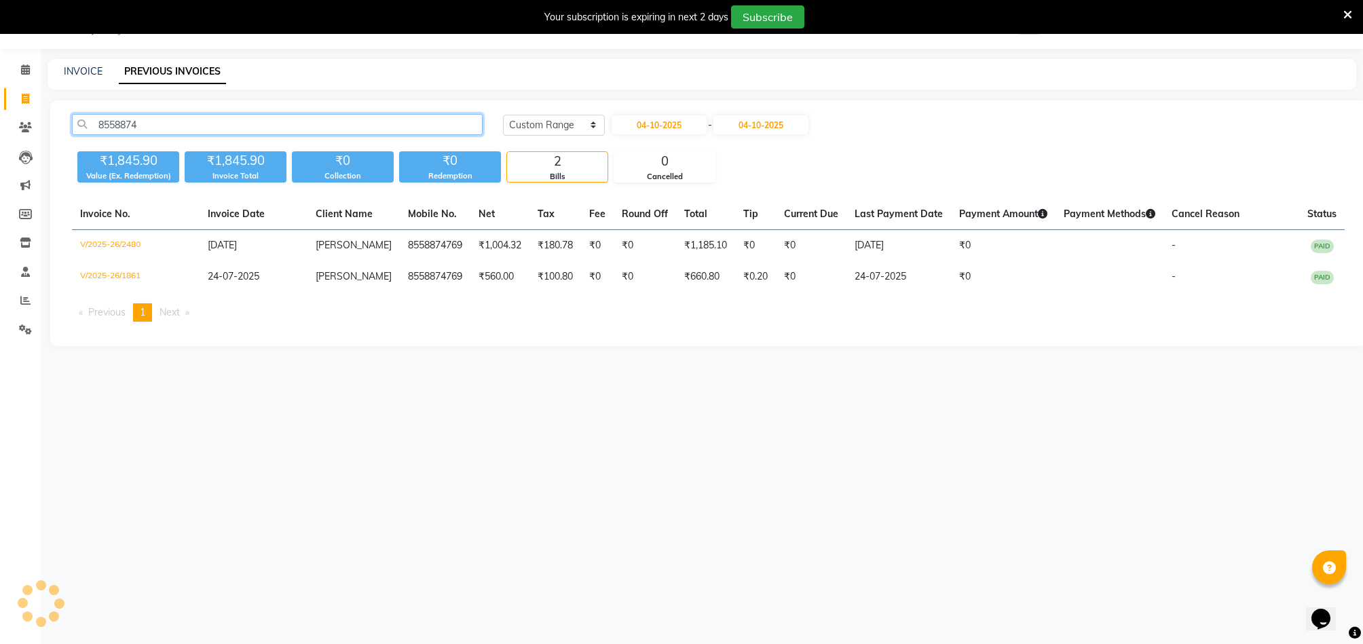
type input "85588747"
